Goal: Check status: Check status

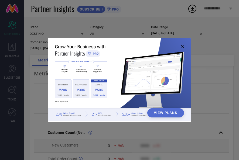
click at [226, 13] on div "View Plans" at bounding box center [119, 80] width 239 height 160
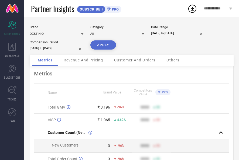
click at [29, 20] on div "Brand DESTINIO Category All Date Range [DATE] to [DATE] Comparison Period [DATE…" at bounding box center [131, 121] width 215 height 209
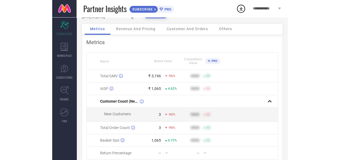
scroll to position [13, 0]
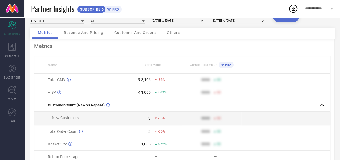
click at [180, 18] on input "[DATE] to [DATE]" at bounding box center [178, 21] width 54 height 6
select select "7"
select select "2025"
select select "8"
select select "2025"
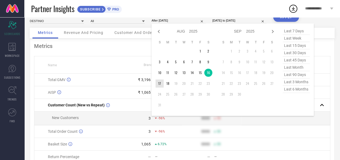
click at [159, 85] on td "17" at bounding box center [159, 84] width 8 height 8
type input "[DATE] to [DATE]"
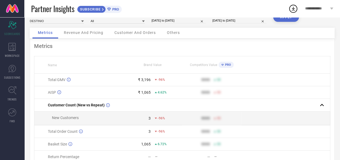
click at [282, 20] on button "APPLY" at bounding box center [286, 17] width 26 height 9
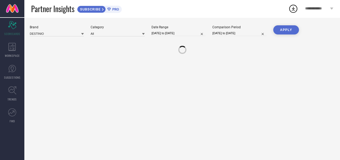
scroll to position [0, 0]
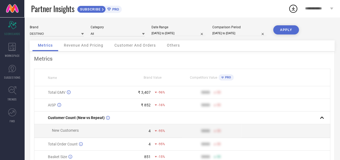
select select "7"
select select "2025"
select select "8"
select select "2025"
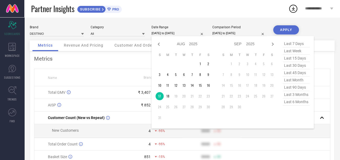
click at [168, 34] on input "[DATE] to [DATE]" at bounding box center [178, 34] width 54 height 6
click at [166, 97] on td "18" at bounding box center [167, 96] width 8 height 8
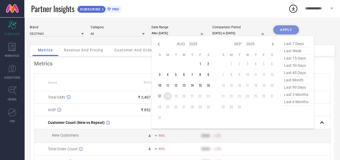
type input "[DATE] to [DATE]"
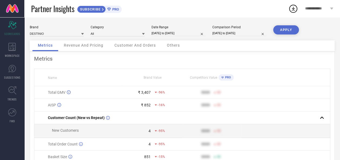
click at [285, 29] on button "APPLY" at bounding box center [286, 29] width 26 height 9
